Goal: Task Accomplishment & Management: Complete application form

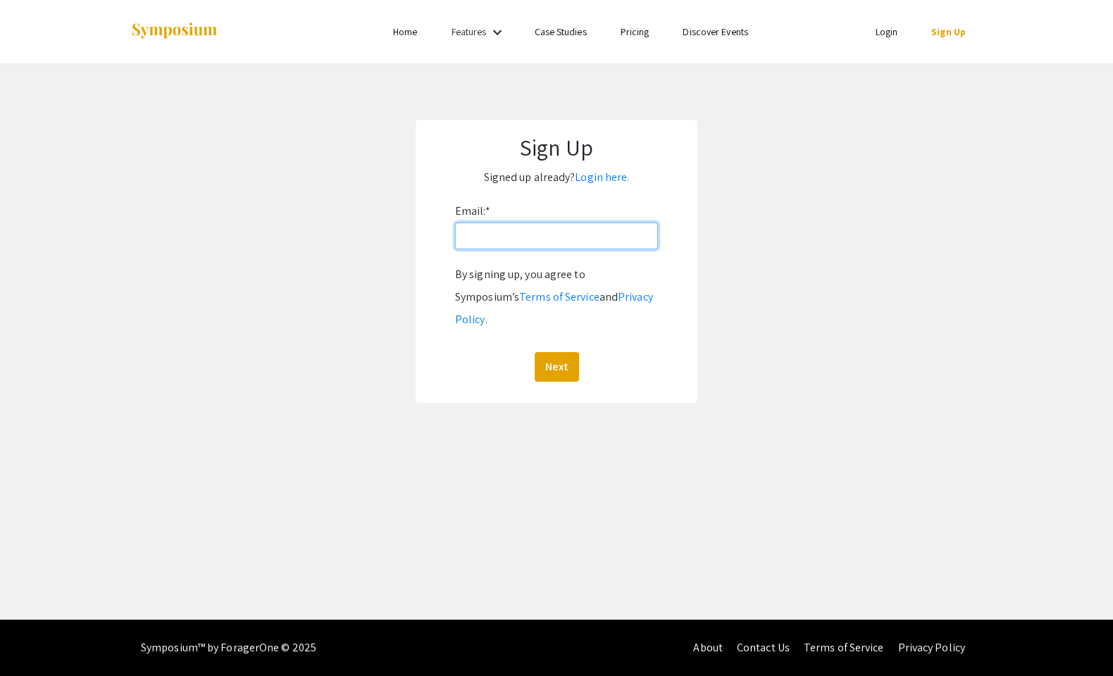
click at [537, 248] on input "Email: *" at bounding box center [556, 236] width 203 height 27
type input "nkalavagunta@gmail.com"
click at [537, 352] on button "Next" at bounding box center [556, 367] width 44 height 30
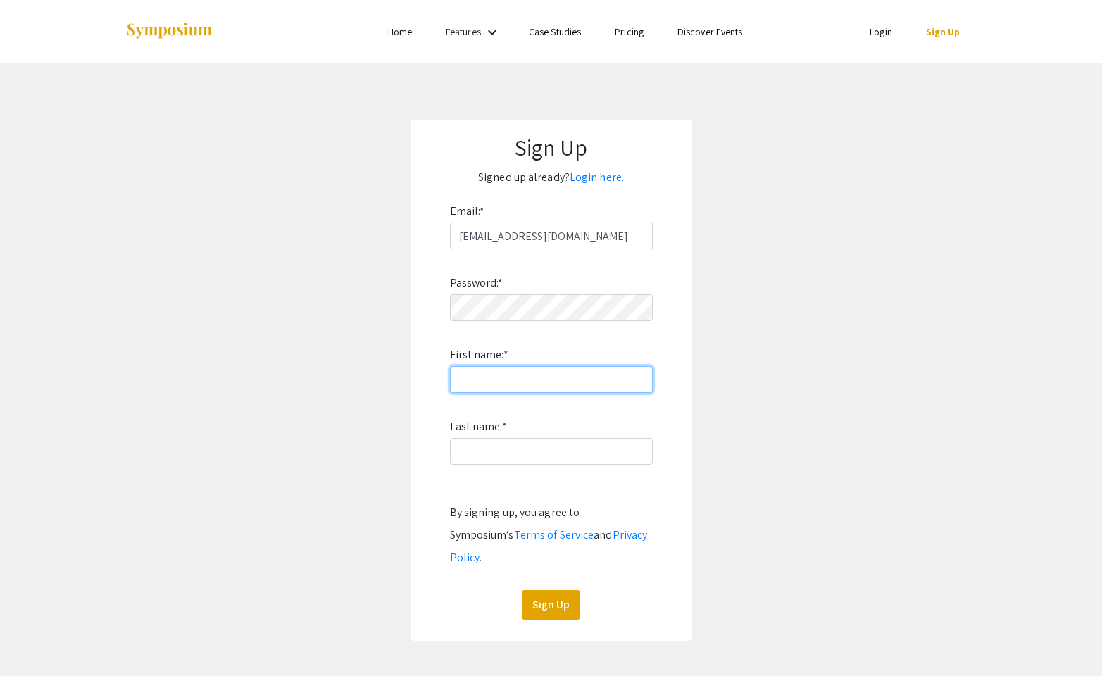
click at [518, 382] on input "First name: *" at bounding box center [551, 379] width 203 height 27
type input "Nikhita"
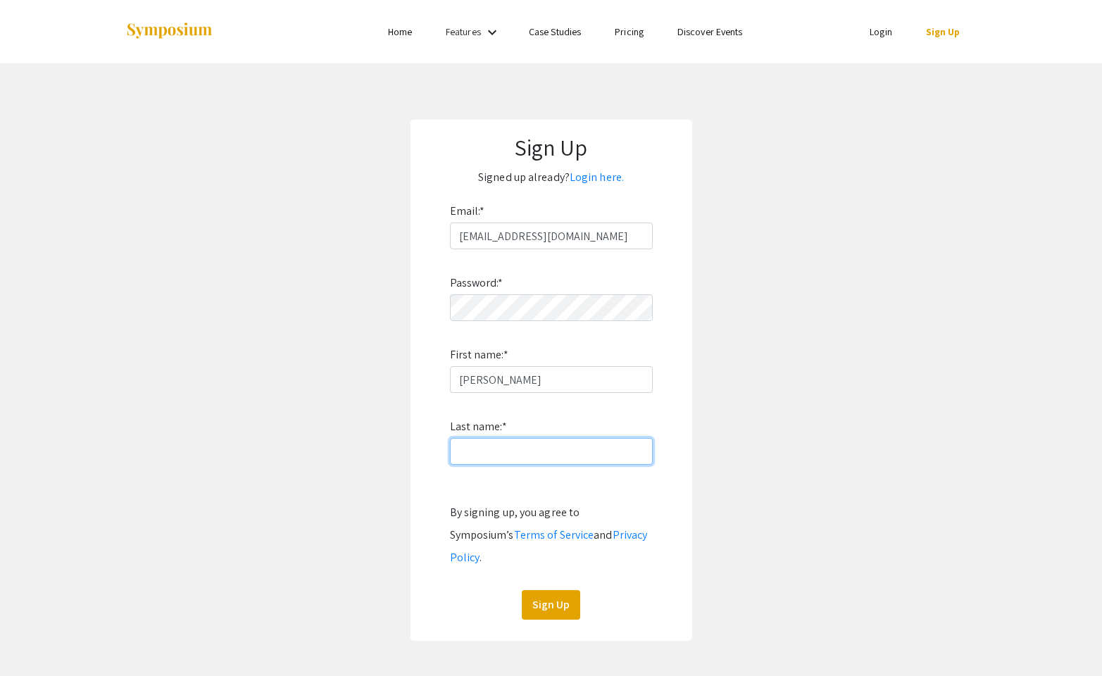
type input "Kalavagunta"
click at [539, 590] on button "Sign Up" at bounding box center [551, 605] width 58 height 30
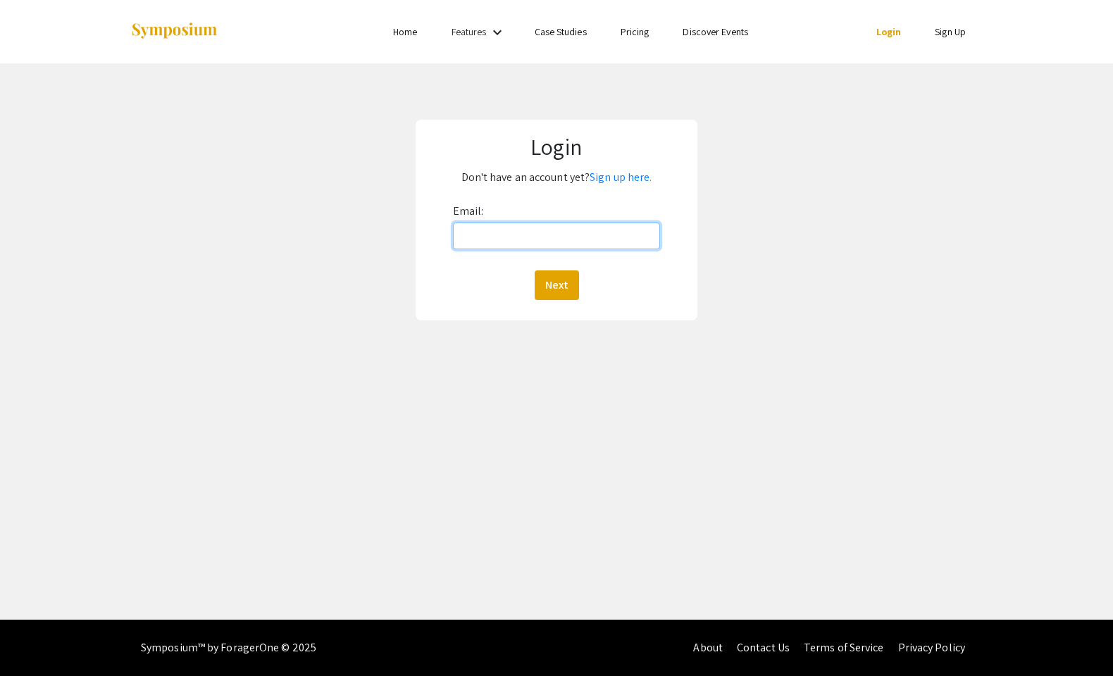
click at [552, 231] on input "Email:" at bounding box center [557, 236] width 208 height 27
type input "nkalavagunta@gmail.com"
click at [554, 283] on button "Next" at bounding box center [556, 285] width 44 height 30
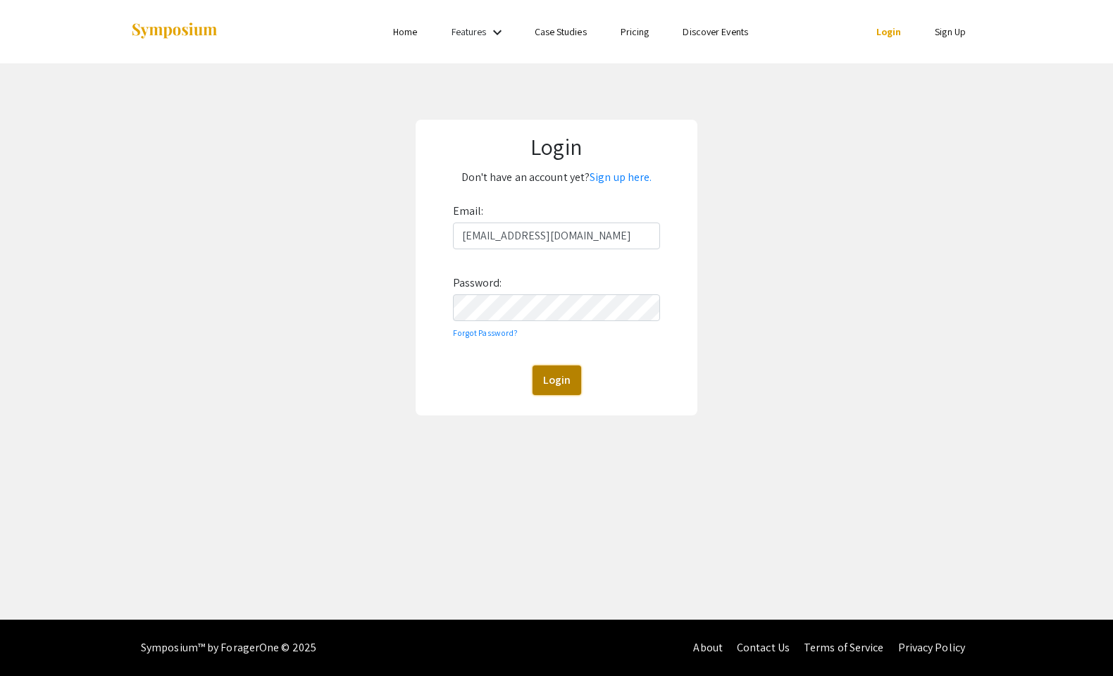
click at [546, 373] on button "Login" at bounding box center [556, 380] width 49 height 30
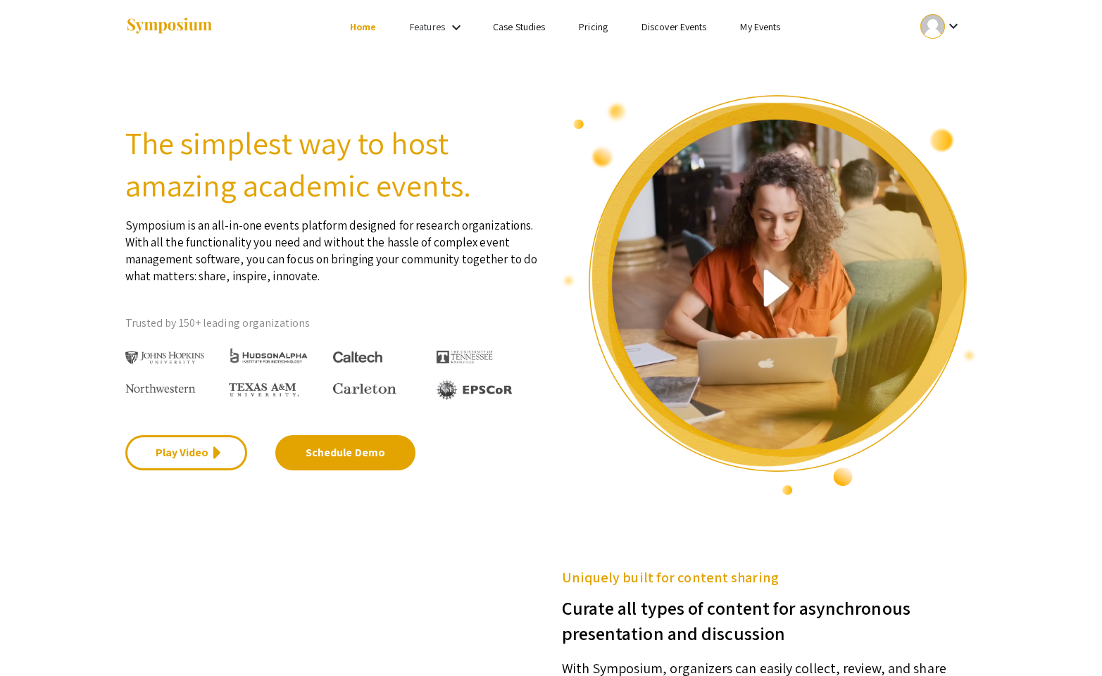
scroll to position [9, 0]
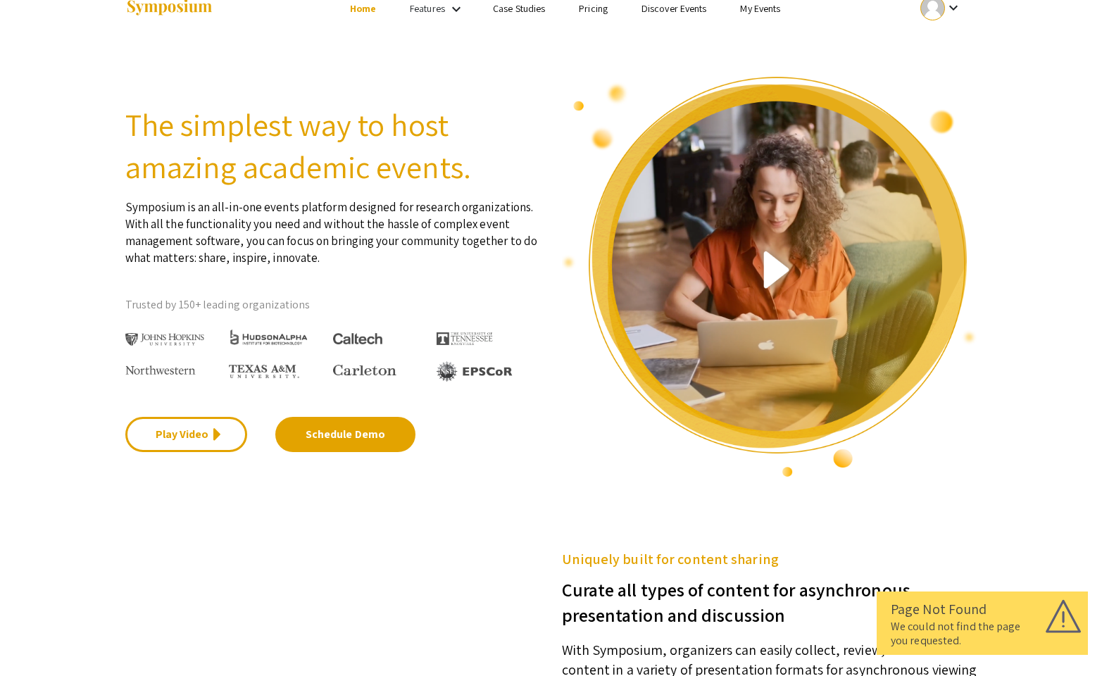
scroll to position [24, 0]
